Goal: Information Seeking & Learning: Learn about a topic

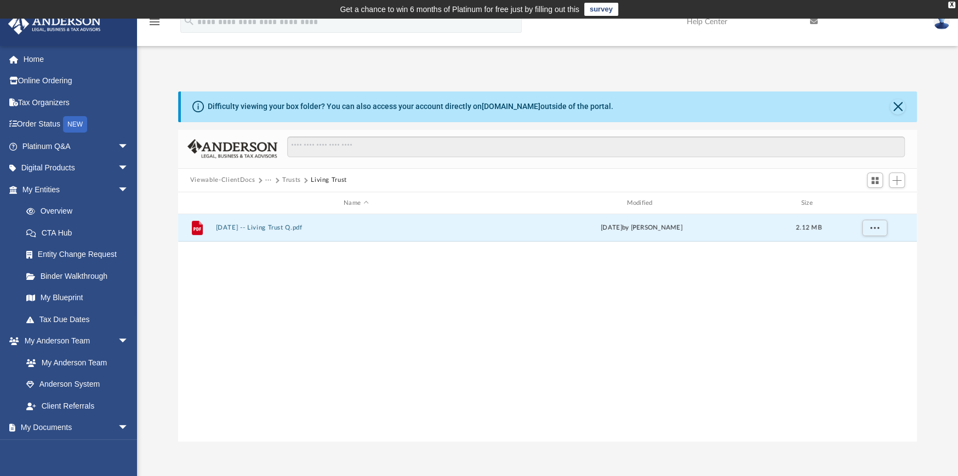
scroll to position [241, 731]
click at [268, 180] on button "···" at bounding box center [268, 180] width 7 height 10
click at [275, 198] on li "Law" at bounding box center [277, 200] width 13 height 12
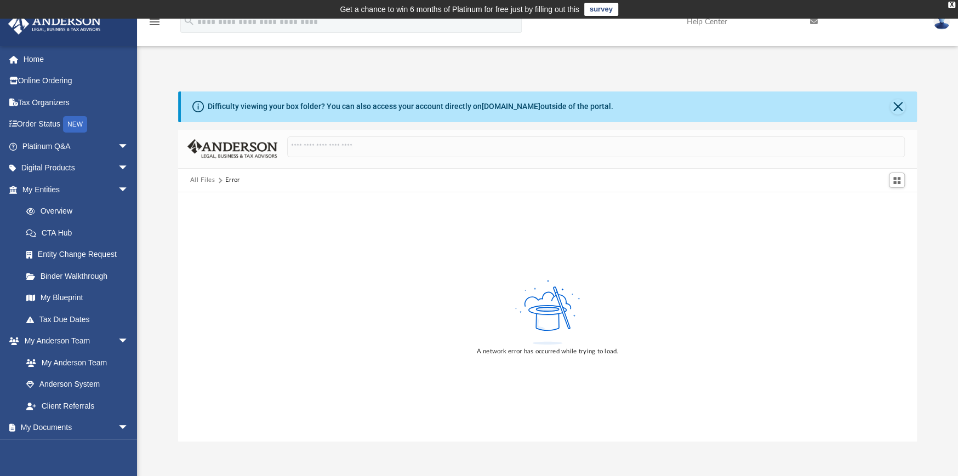
click at [204, 175] on button "All Files" at bounding box center [202, 180] width 25 height 10
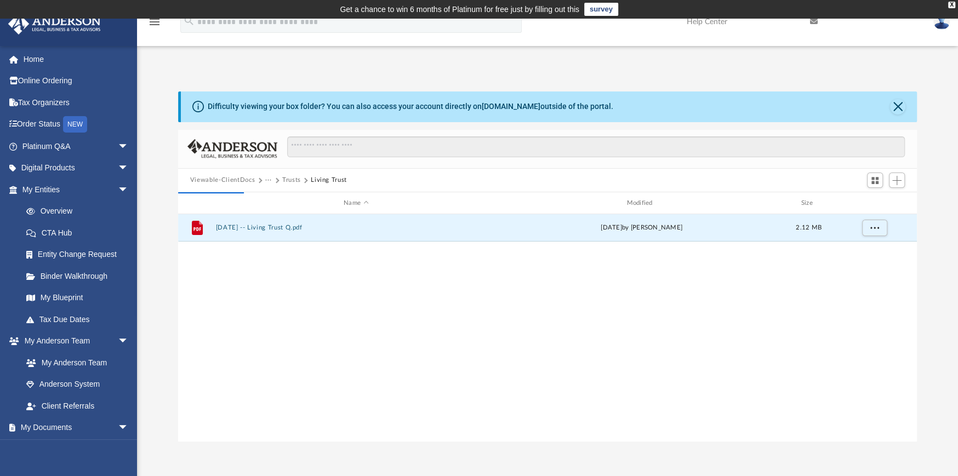
click at [225, 179] on button "Viewable-ClientDocs" at bounding box center [222, 180] width 65 height 10
click at [897, 106] on button "Close" at bounding box center [897, 106] width 15 height 15
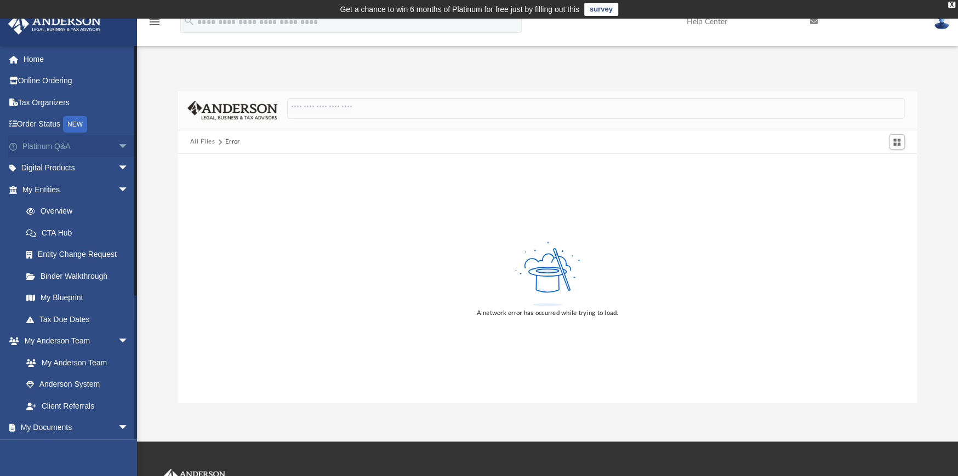
click at [34, 144] on link "Platinum Q&A arrow_drop_down" at bounding box center [77, 146] width 138 height 22
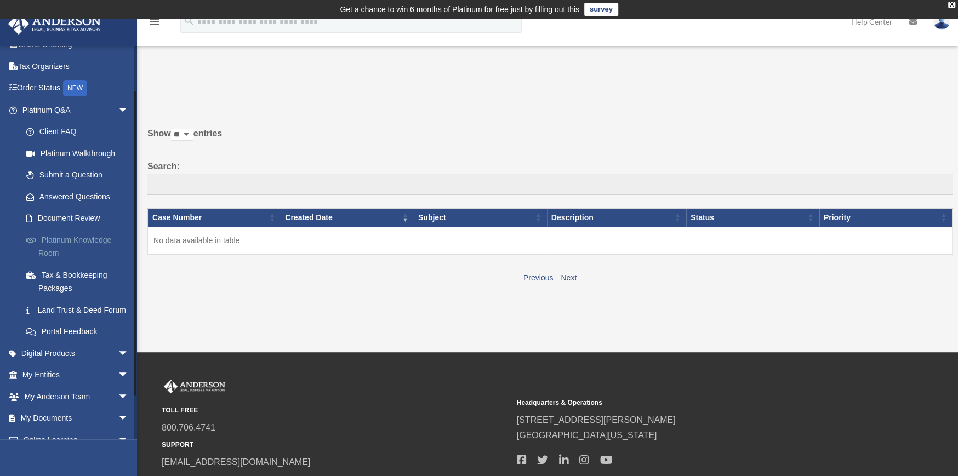
scroll to position [55, 0]
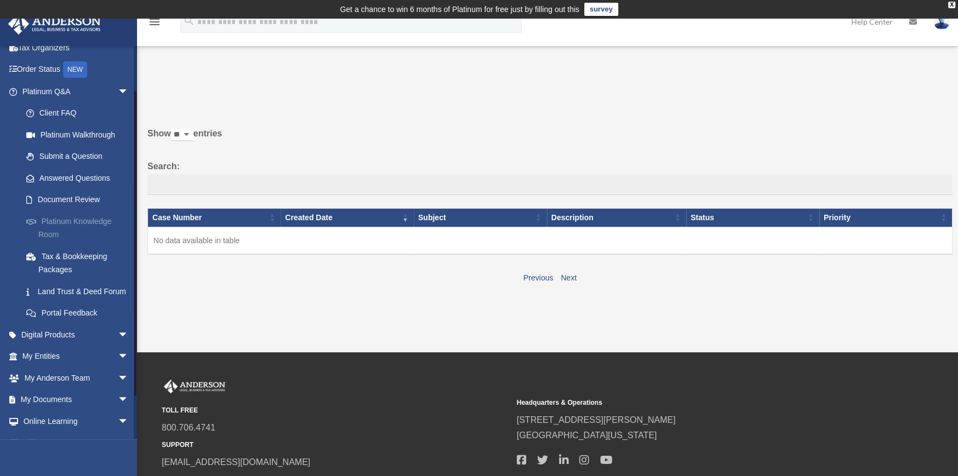
click at [54, 220] on link "Platinum Knowledge Room" at bounding box center [80, 227] width 130 height 35
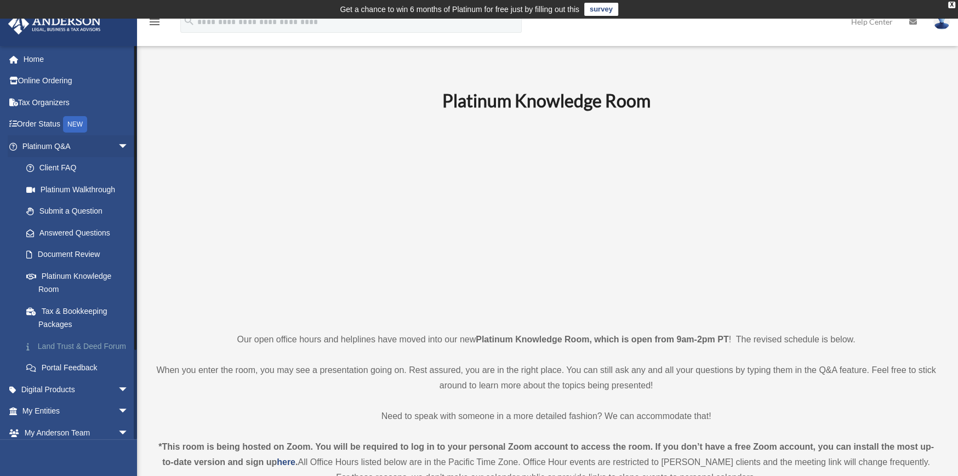
click at [55, 346] on link "Land Trust & Deed Forum" at bounding box center [80, 346] width 130 height 22
